Goal: Task Accomplishment & Management: Manage account settings

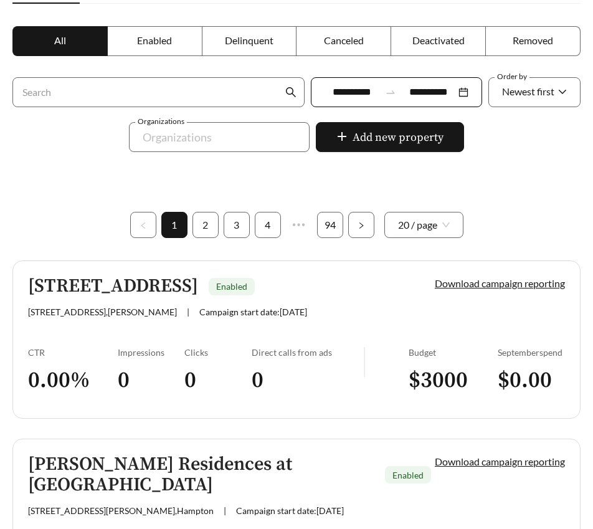
scroll to position [250, 0]
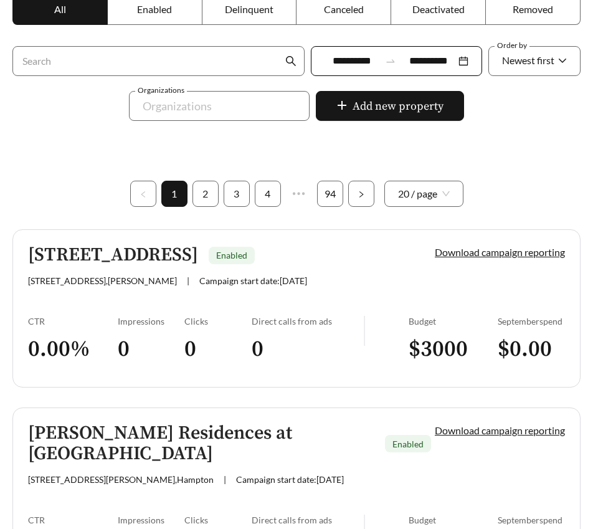
click at [154, 250] on h5 "9020 90th Ave Cir E" at bounding box center [113, 255] width 170 height 21
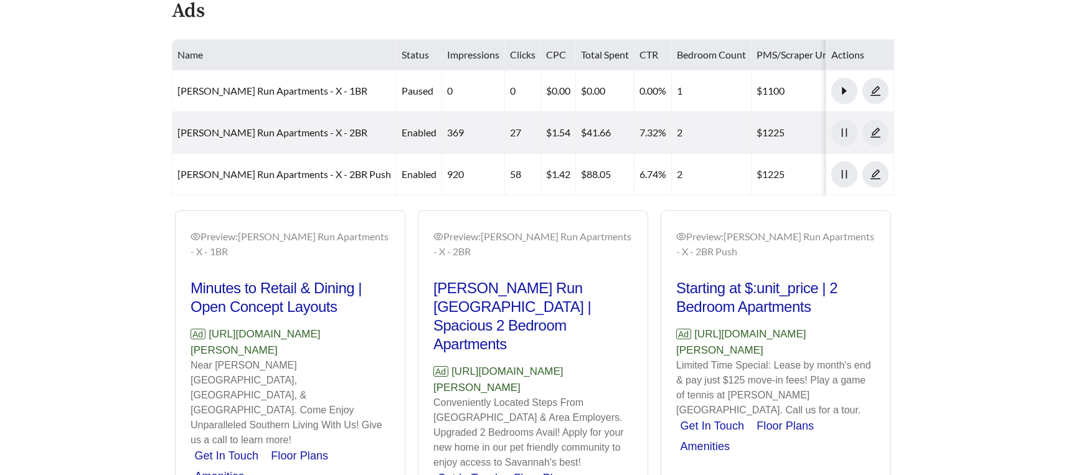
scroll to position [533, 0]
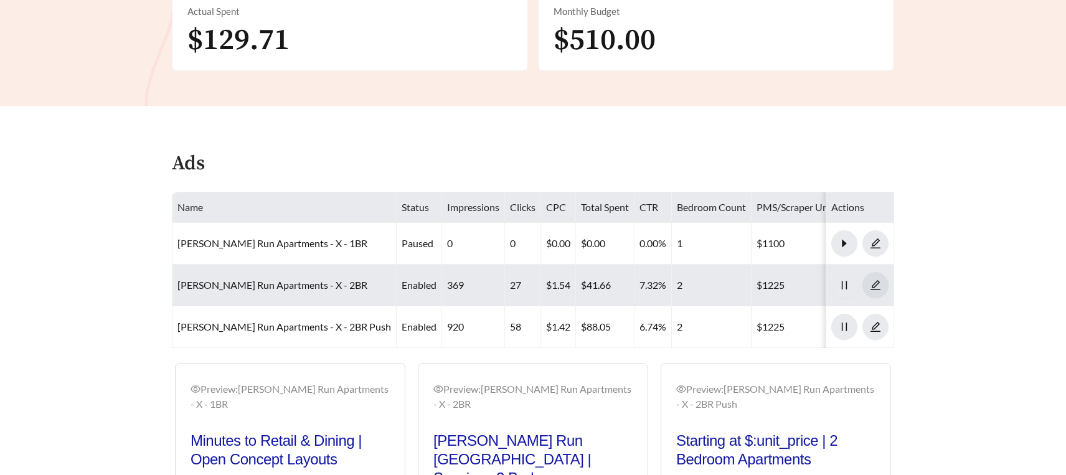
click at [878, 288] on icon "edit" at bounding box center [875, 285] width 11 height 11
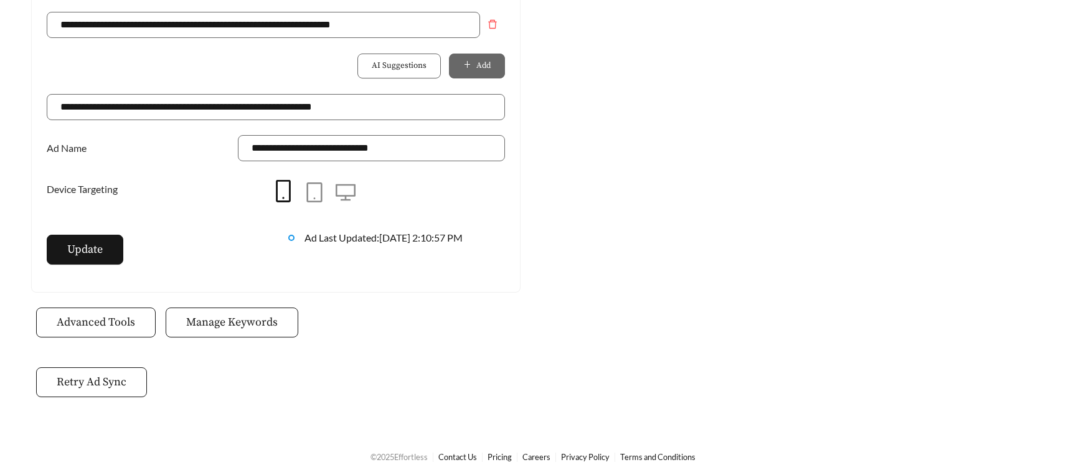
scroll to position [971, 0]
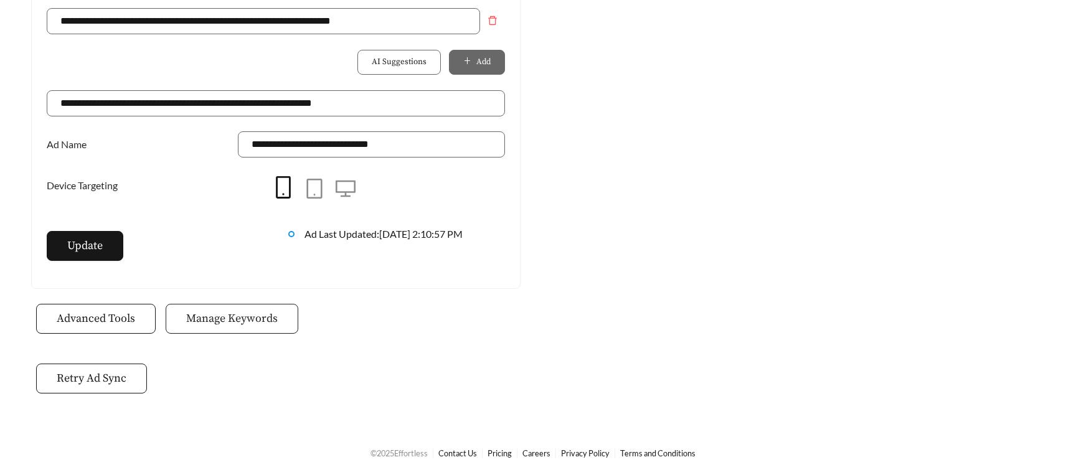
click at [219, 321] on span "Manage Keywords" at bounding box center [232, 318] width 92 height 17
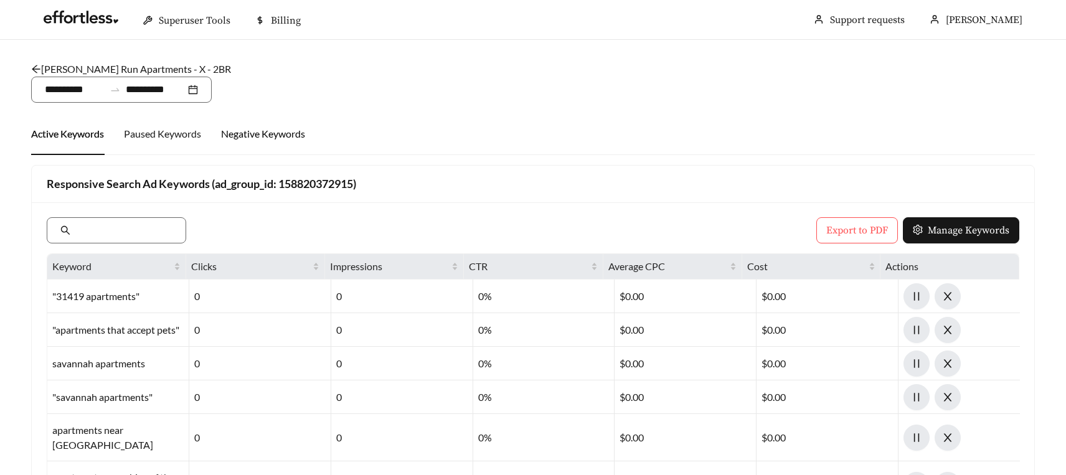
click at [273, 130] on div "Negative Keywords" at bounding box center [263, 133] width 84 height 15
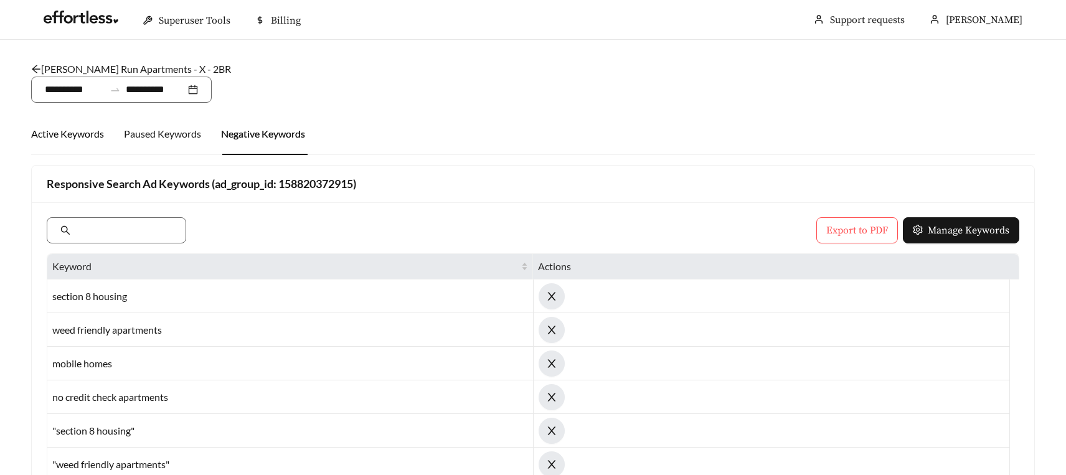
click at [54, 133] on div "Active Keywords" at bounding box center [67, 133] width 73 height 15
